Goal: Task Accomplishment & Management: Manage account settings

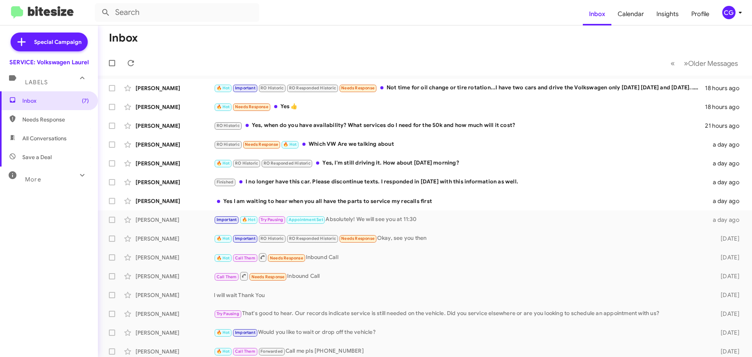
click at [733, 18] on span "CG" at bounding box center [732, 12] width 23 height 13
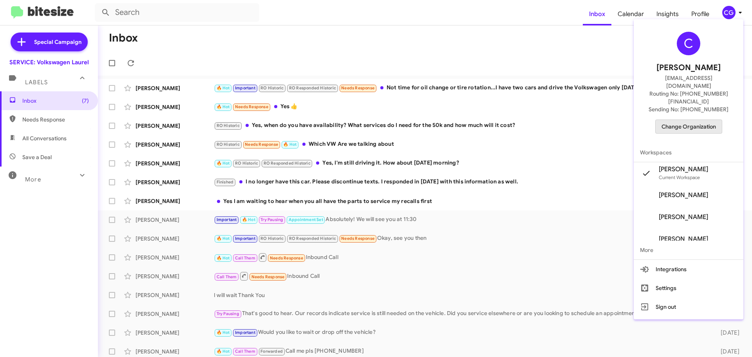
click at [699, 120] on span "Change Organization" at bounding box center [688, 126] width 54 height 13
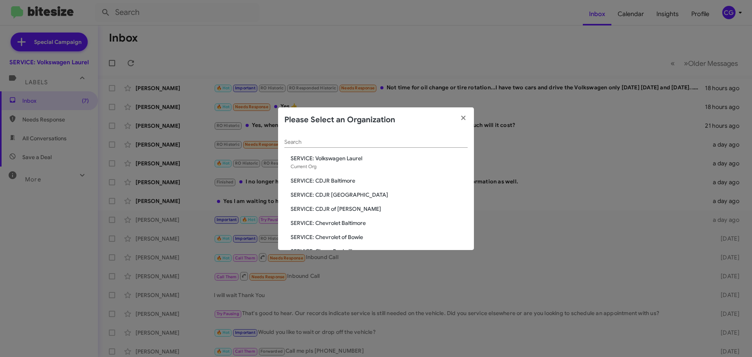
click at [343, 193] on span "SERVICE: CDJR [GEOGRAPHIC_DATA]" at bounding box center [378, 195] width 177 height 8
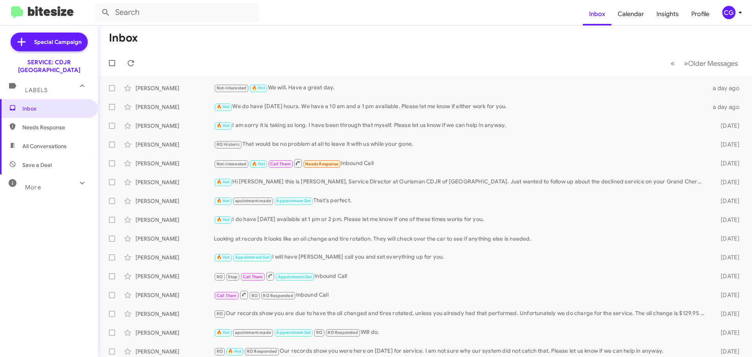
click at [730, 10] on div "CG" at bounding box center [728, 12] width 13 height 13
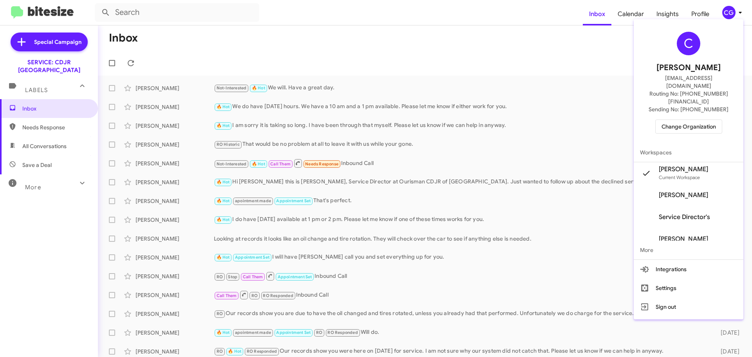
click at [703, 119] on button "Change Organization" at bounding box center [688, 126] width 67 height 14
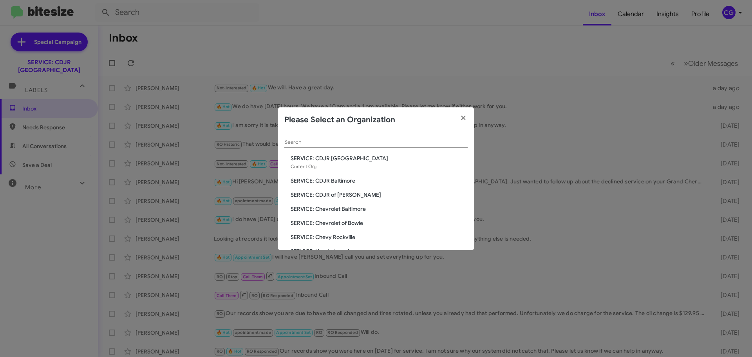
click at [346, 179] on span "SERVICE: CDJR Baltimore" at bounding box center [378, 181] width 177 height 8
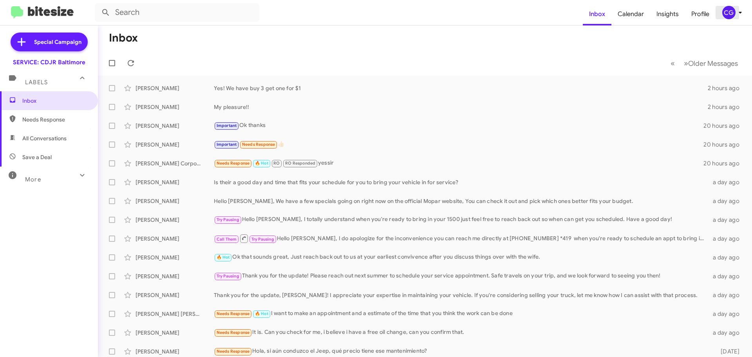
click at [727, 18] on div "CG" at bounding box center [728, 12] width 13 height 13
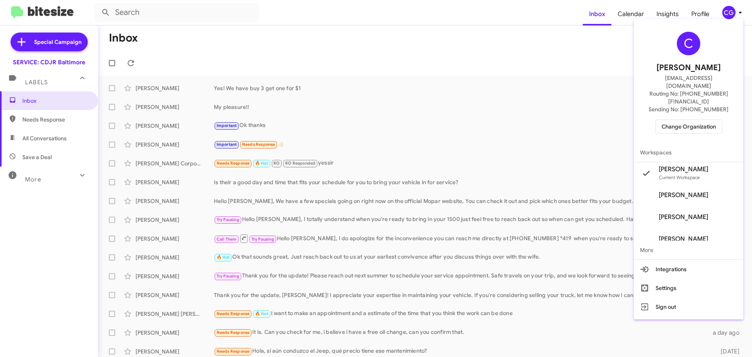
click at [713, 120] on span "Change Organization" at bounding box center [688, 126] width 54 height 13
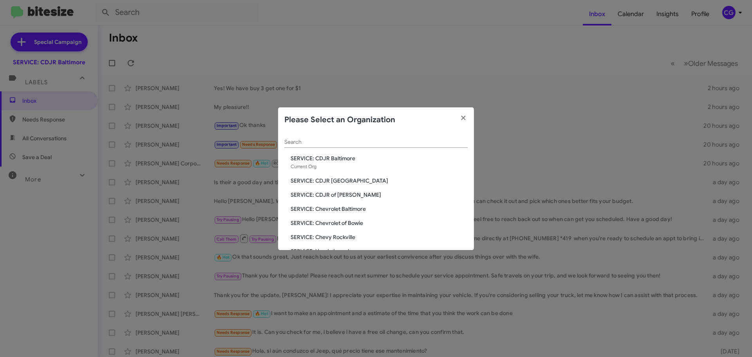
click at [326, 194] on span "SERVICE: CDJR of [PERSON_NAME]" at bounding box center [378, 195] width 177 height 8
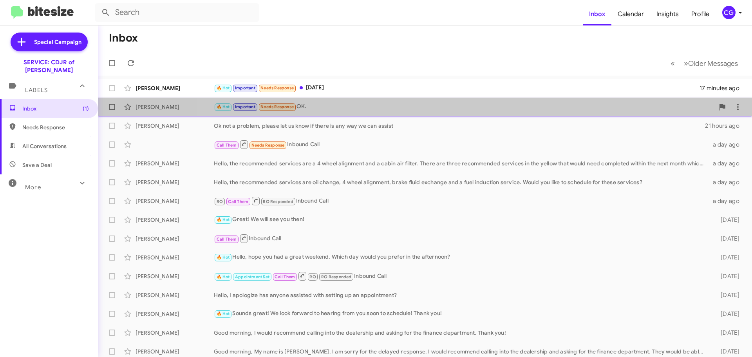
click at [534, 111] on div "🔥 Hot Important Needs Response OK." at bounding box center [464, 106] width 500 height 9
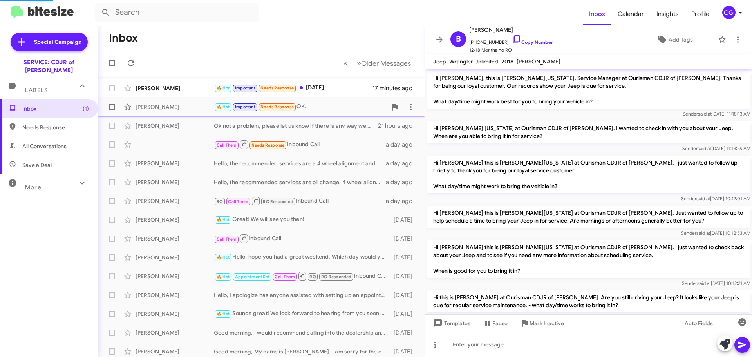
scroll to position [346, 0]
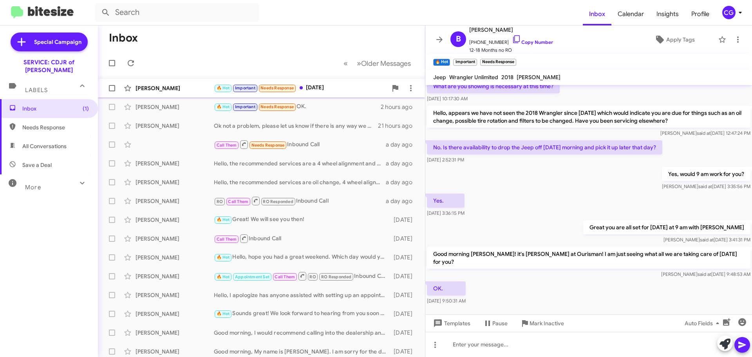
click at [172, 83] on span "Dejeune Harris 🔥 Hot Important Needs Response Saturday September 6 18 minutes a…" at bounding box center [261, 88] width 327 height 19
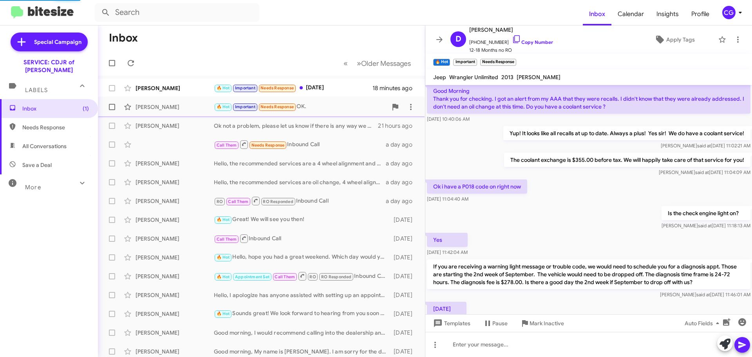
scroll to position [397, 0]
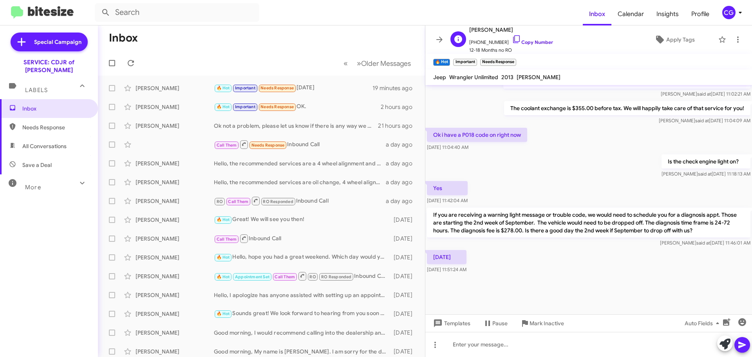
click at [490, 41] on span "+12022760153 Copy Number" at bounding box center [511, 40] width 84 height 12
copy span "12022760153"
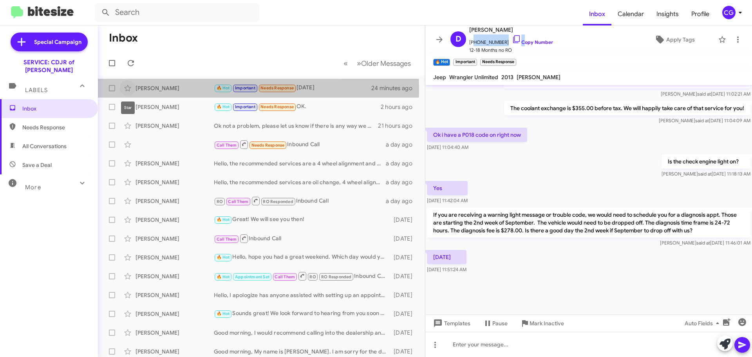
drag, startPoint x: 131, startPoint y: 88, endPoint x: 129, endPoint y: 104, distance: 15.4
click at [129, 91] on icon at bounding box center [127, 87] width 9 height 9
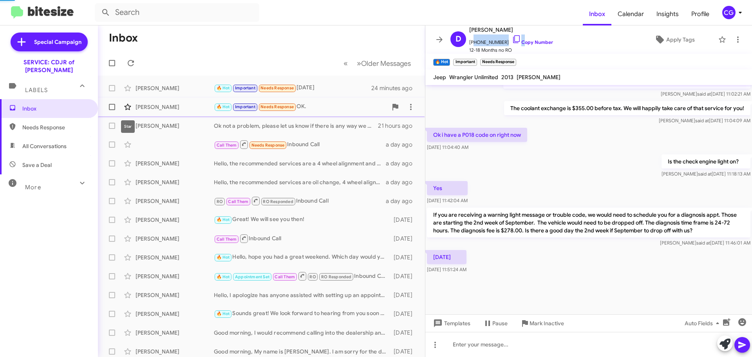
drag, startPoint x: 128, startPoint y: 105, endPoint x: 143, endPoint y: 116, distance: 17.9
click at [128, 106] on icon at bounding box center [127, 107] width 7 height 6
